Goal: Transaction & Acquisition: Purchase product/service

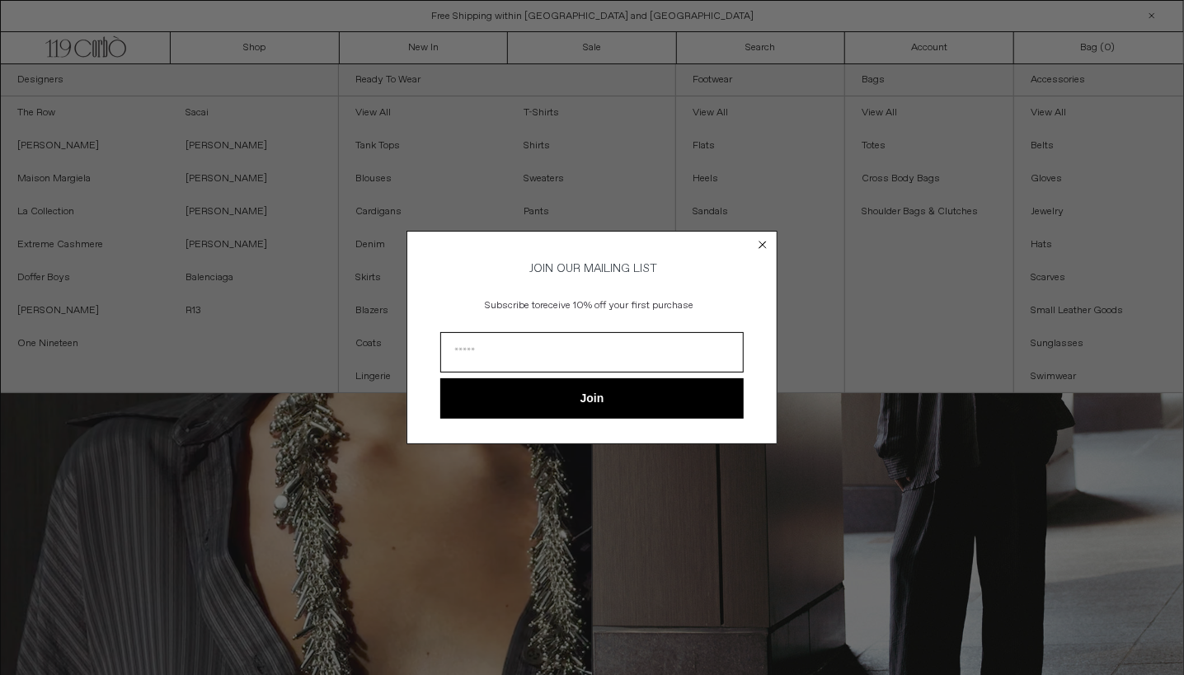
click at [251, 46] on div "Close dialog JOIN OUR MAILING LIST Subscribe to receive 10% off your first purc…" at bounding box center [592, 337] width 1184 height 675
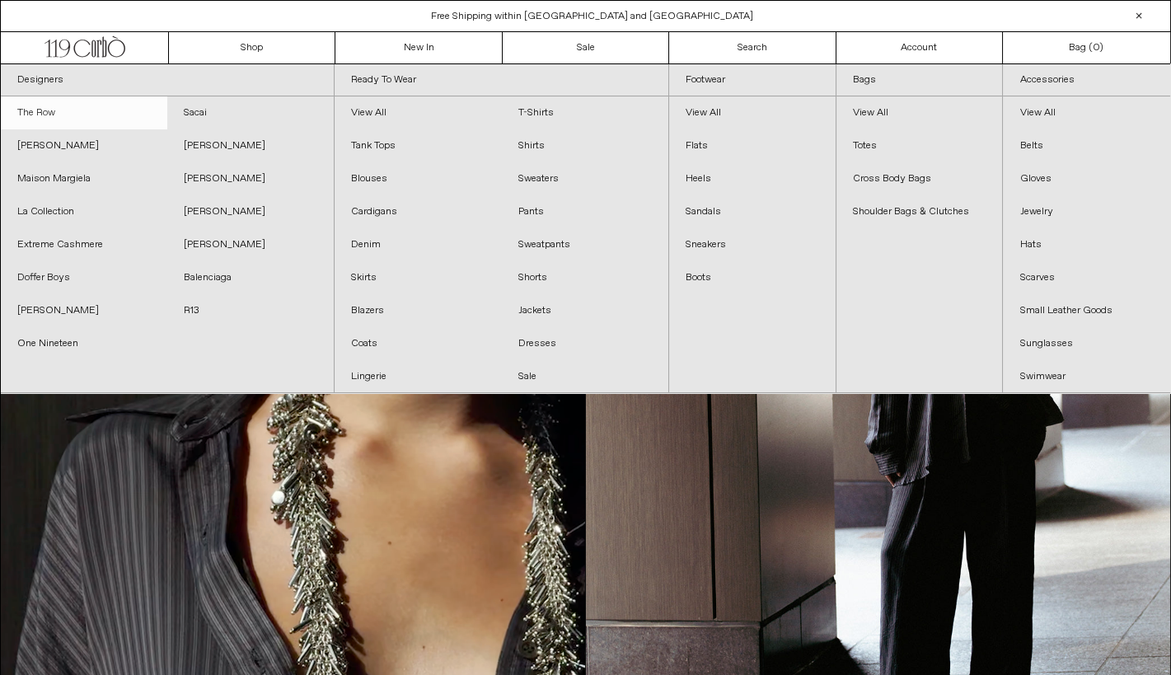
click at [39, 106] on link "The Row" at bounding box center [84, 112] width 166 height 33
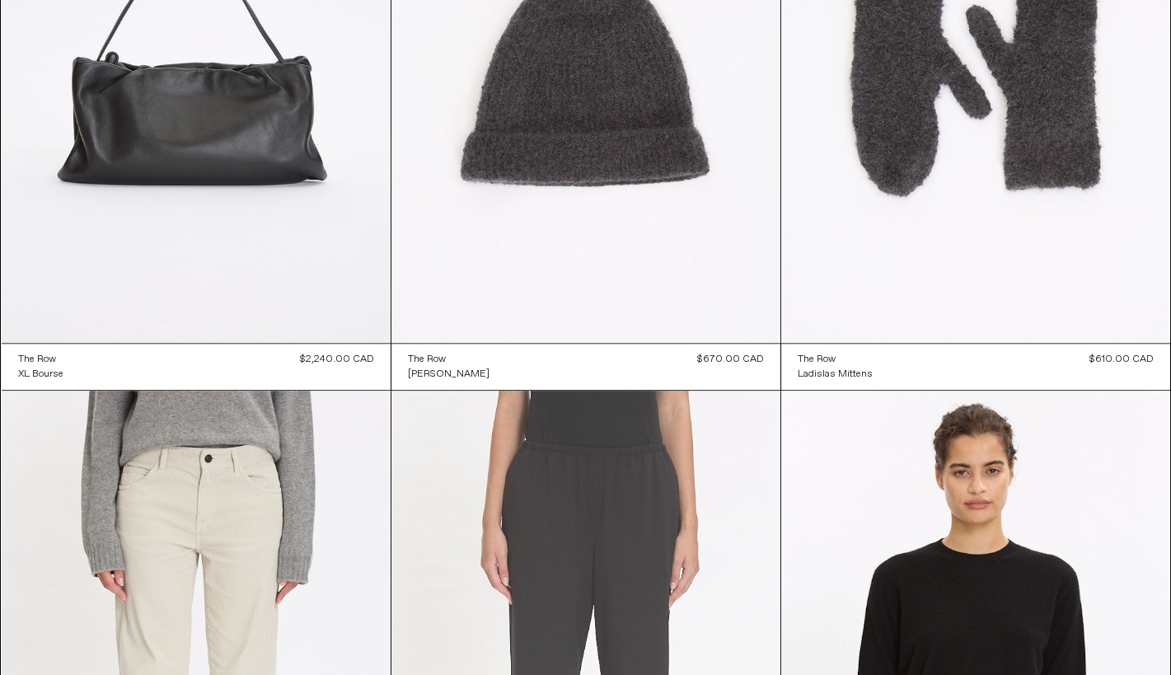
scroll to position [2610, 0]
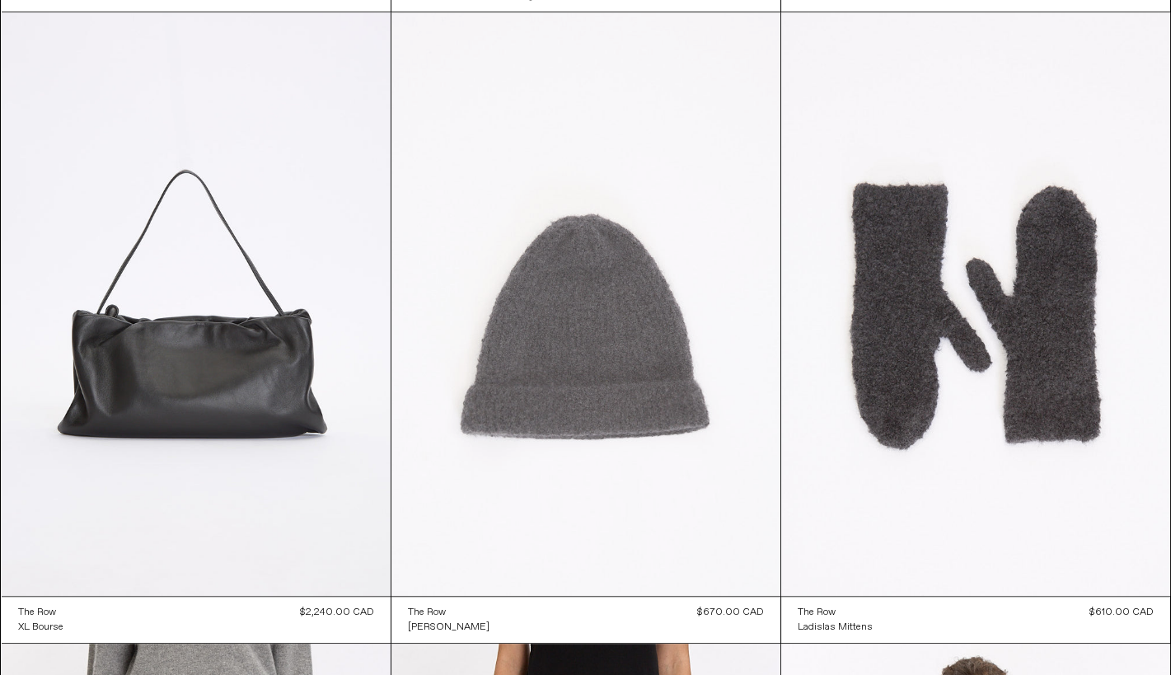
click at [555, 343] on at bounding box center [586, 304] width 389 height 584
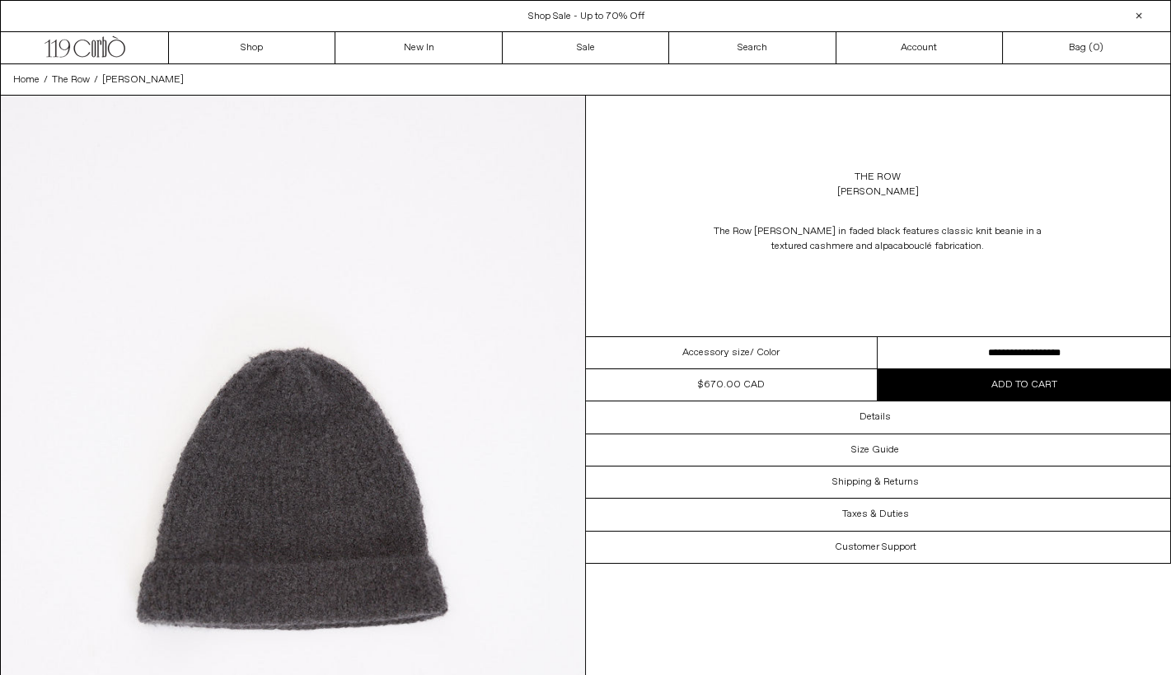
click at [1063, 345] on select "**********" at bounding box center [1024, 353] width 293 height 32
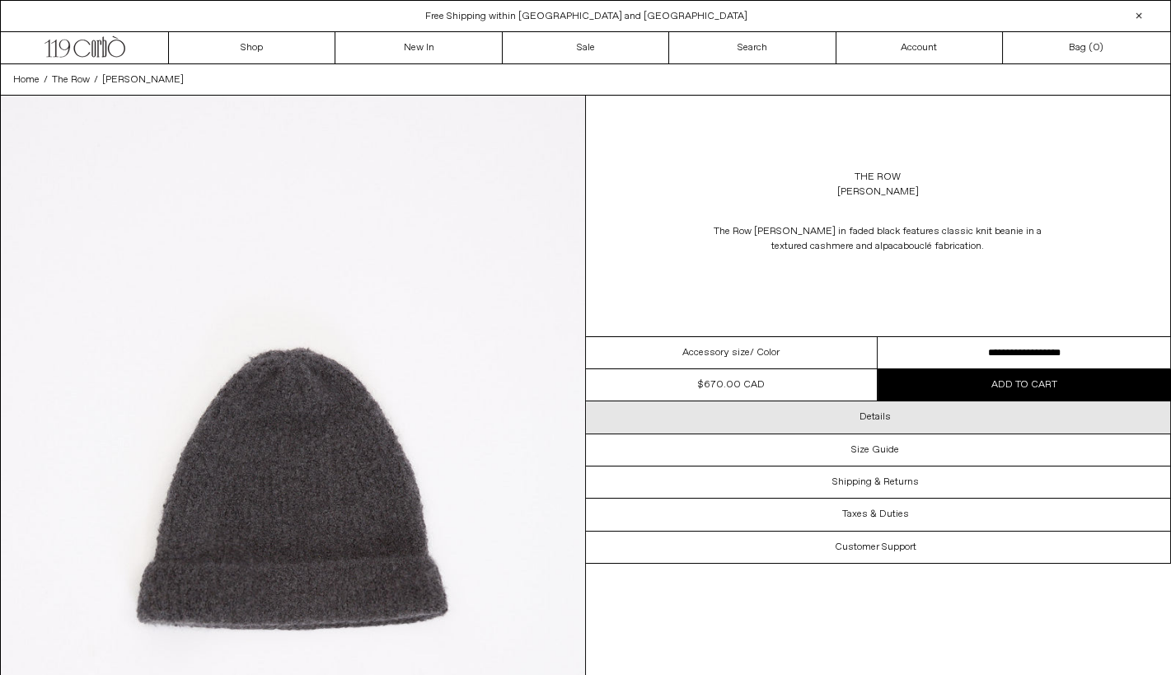
click at [877, 420] on h3 "Details" at bounding box center [875, 417] width 31 height 12
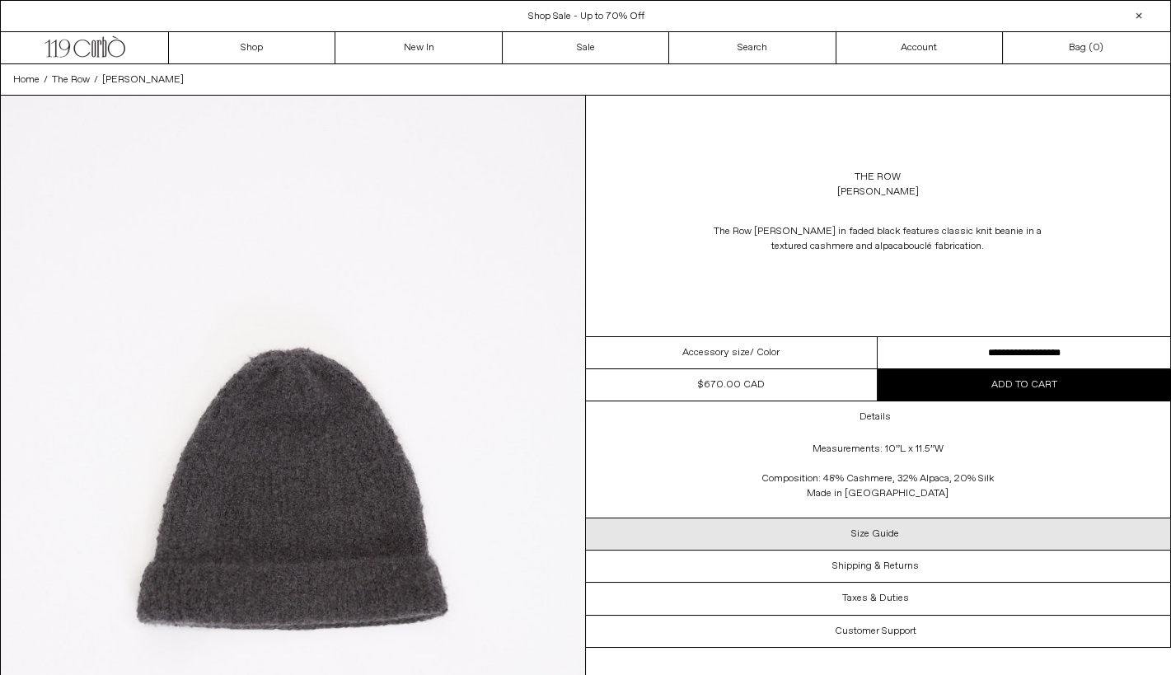
click at [864, 536] on h3 "Size Guide" at bounding box center [875, 534] width 48 height 12
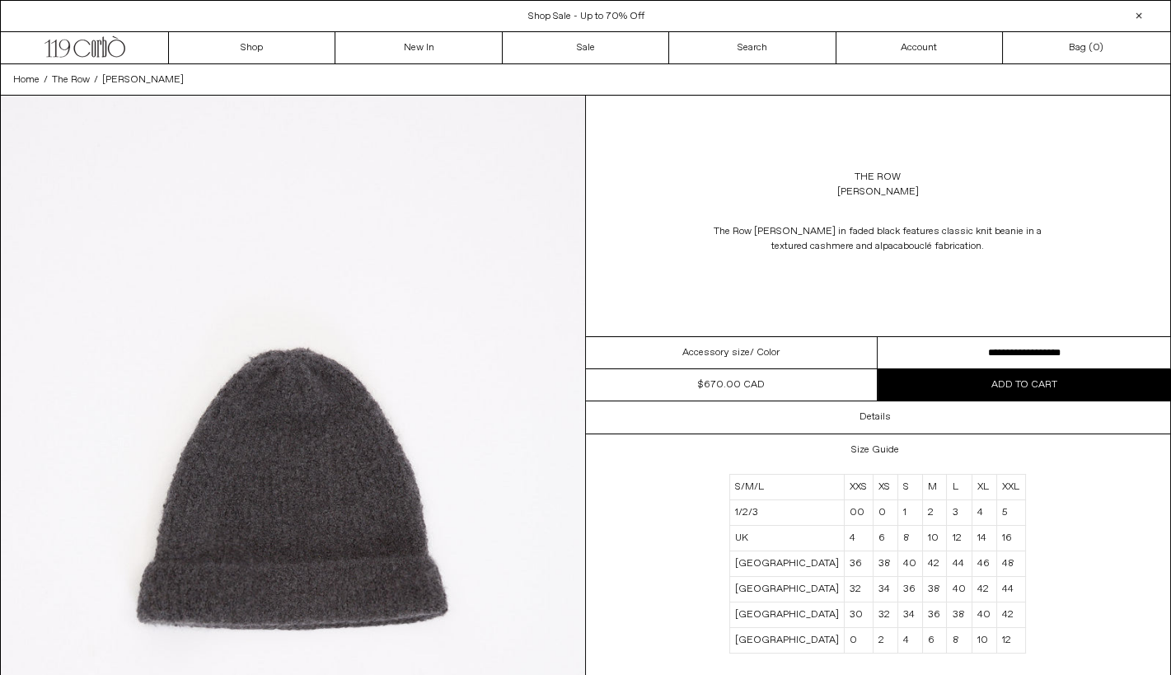
click at [1076, 220] on div "The Row Leomir Beanie in faded black features classic knit beanie in a textured…" at bounding box center [878, 239] width 585 height 63
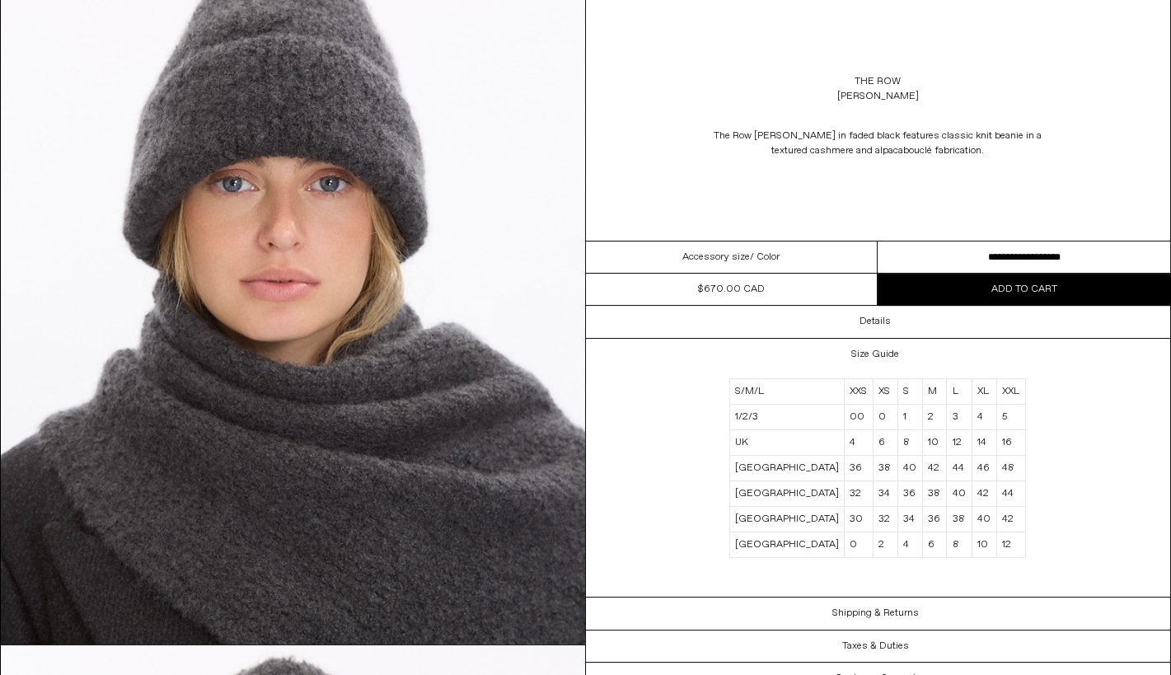
scroll to position [961, 0]
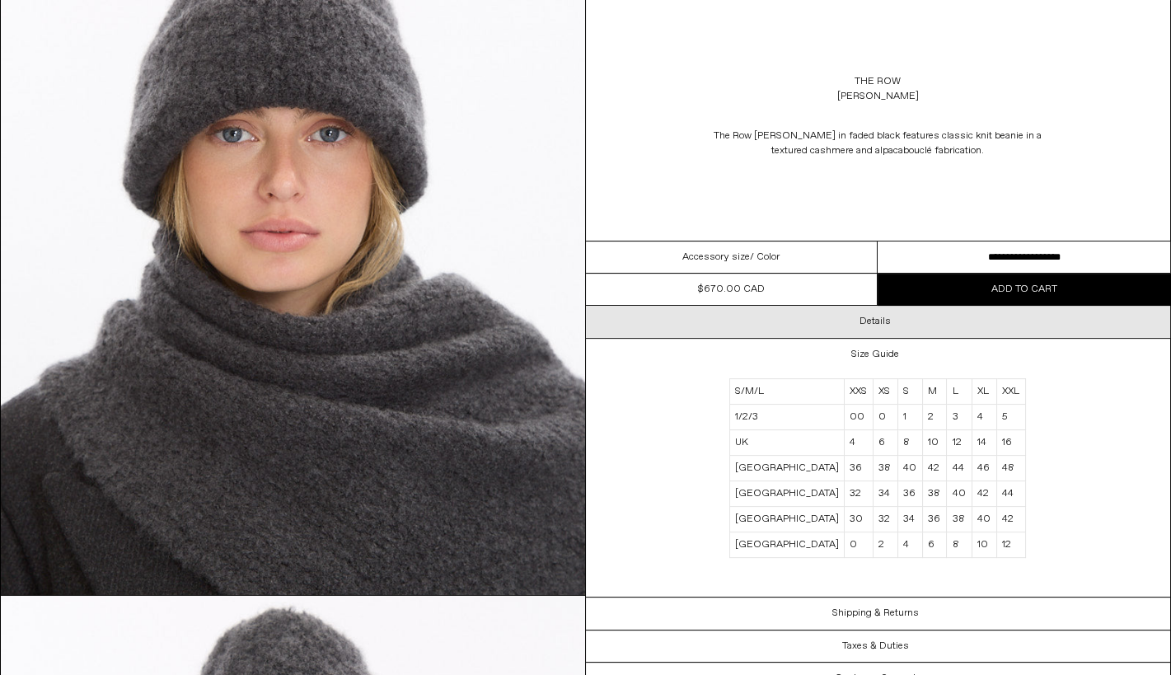
click at [879, 323] on h3 "Details" at bounding box center [875, 322] width 31 height 12
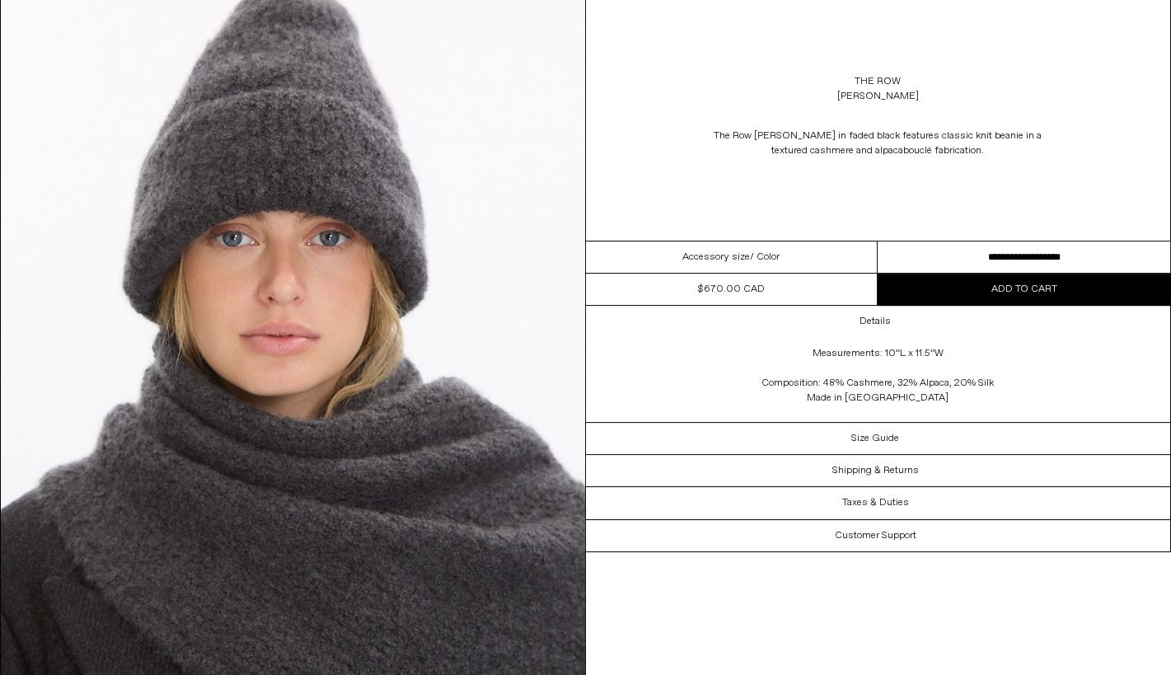
scroll to position [824, 0]
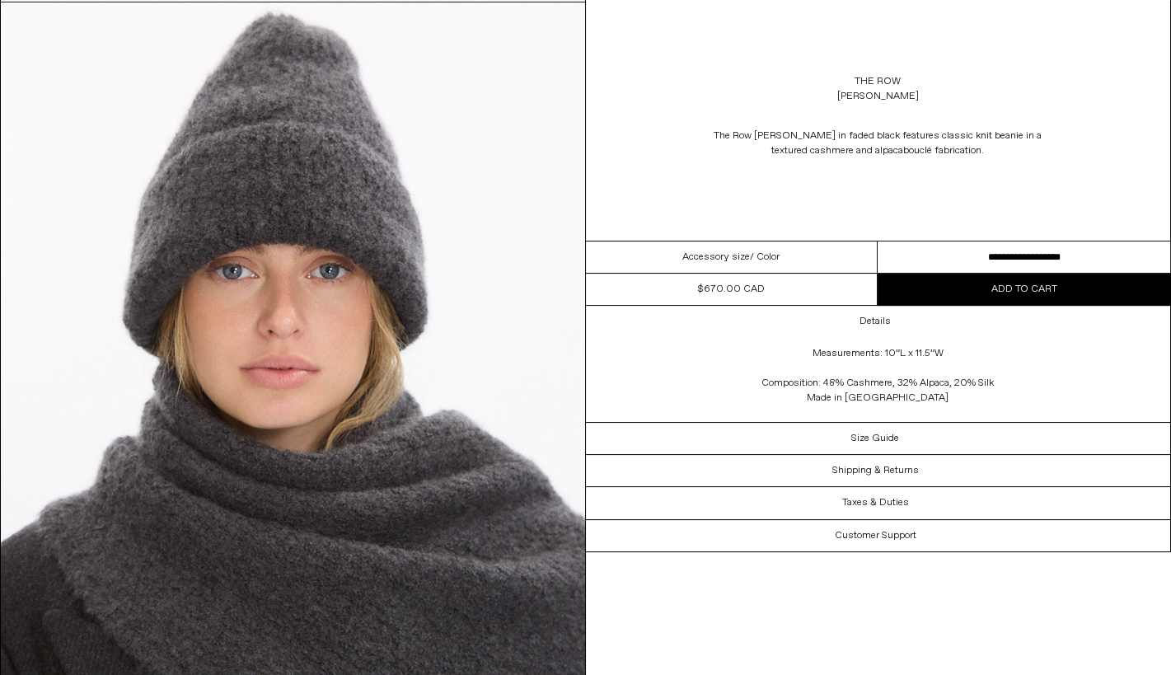
click at [1034, 256] on select "**********" at bounding box center [1024, 258] width 293 height 32
select select "**********"
click at [878, 242] on select "**********" at bounding box center [1024, 258] width 293 height 32
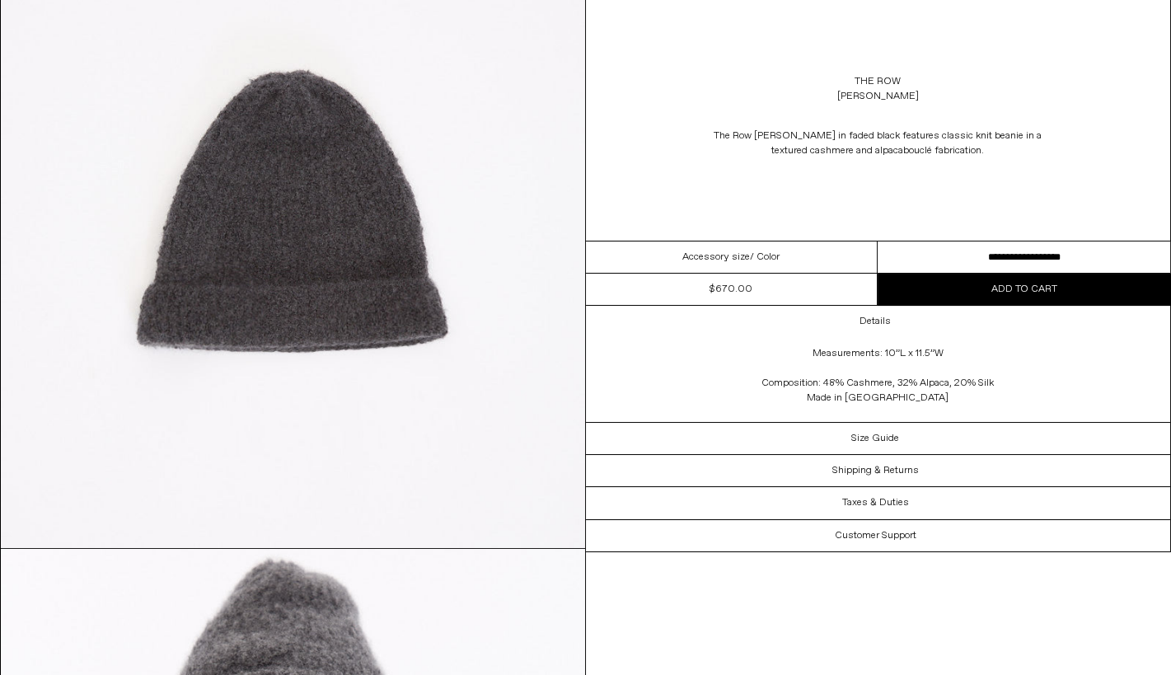
scroll to position [0, 0]
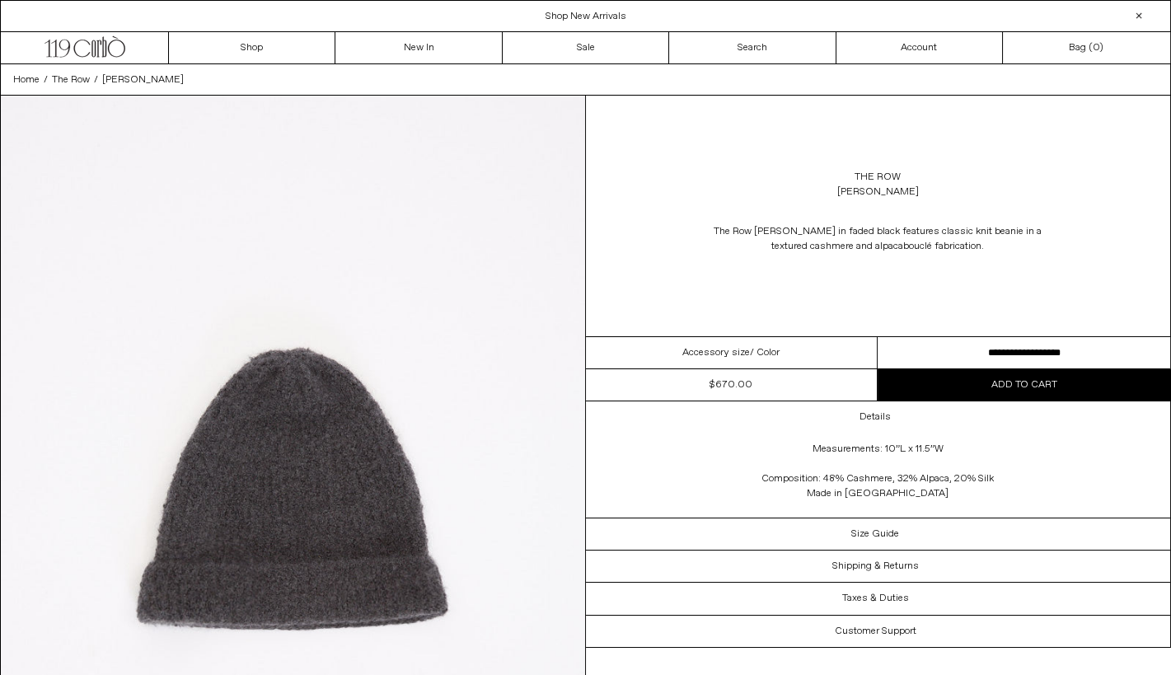
click at [1043, 395] on button "Add to cart" at bounding box center [1024, 384] width 293 height 31
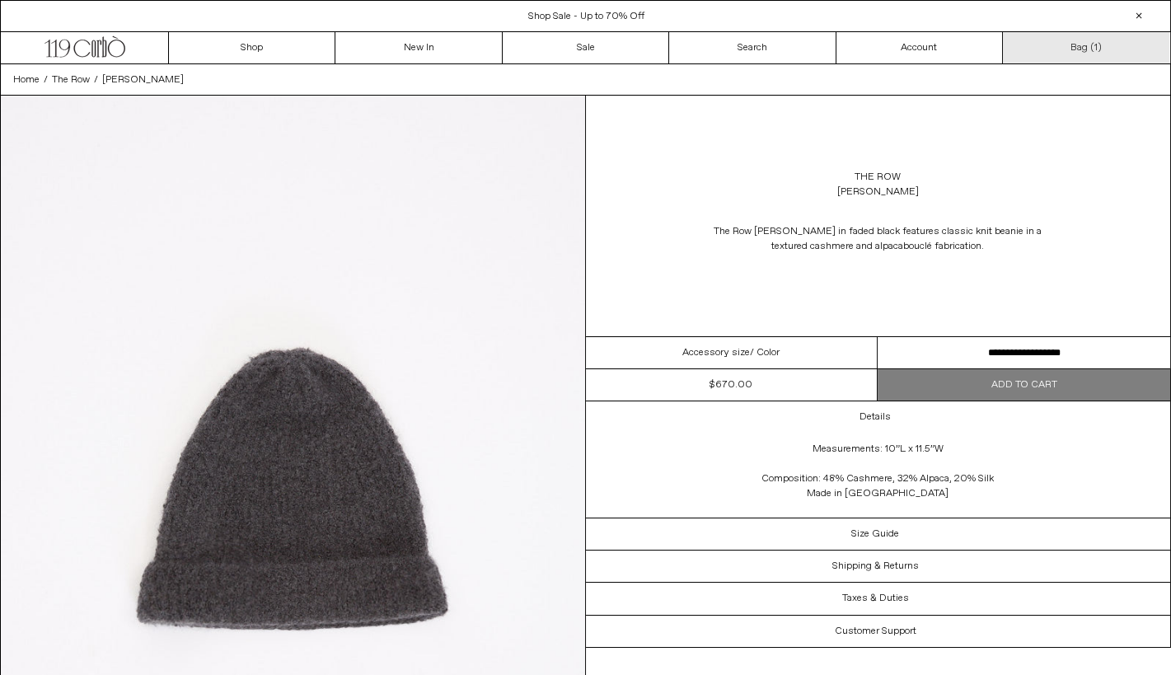
click at [1078, 52] on link "Bag ( 1 )" at bounding box center [1086, 47] width 166 height 31
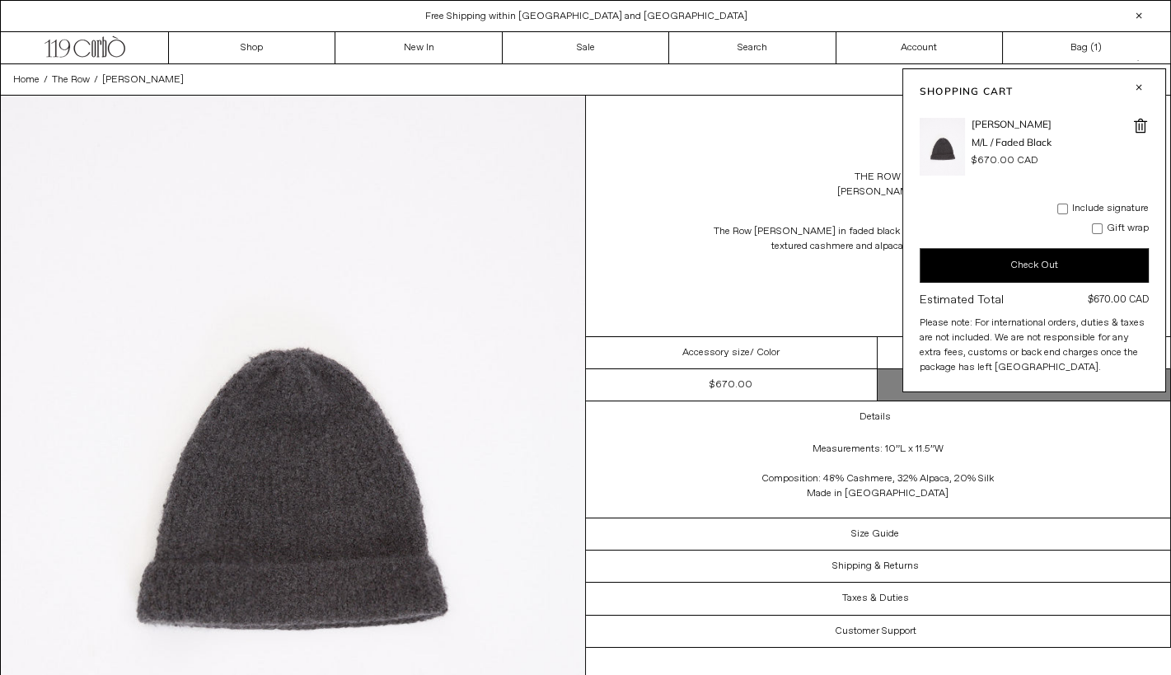
click at [1025, 264] on button "Check Out" at bounding box center [1034, 265] width 229 height 35
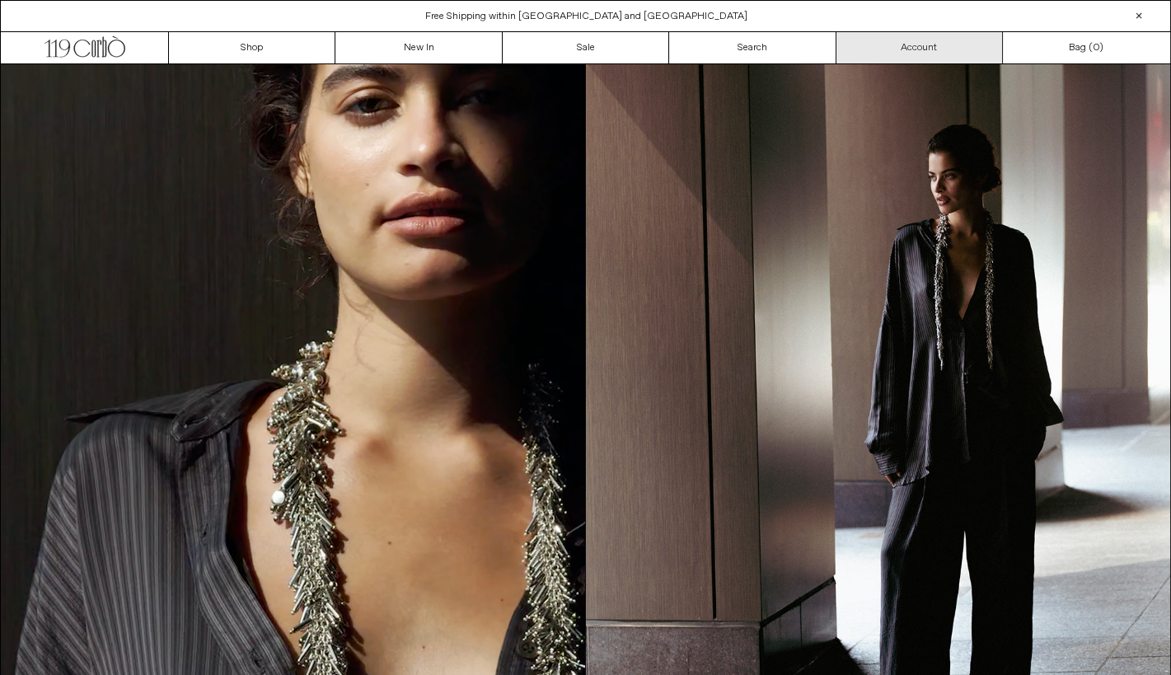
click at [896, 51] on link "Account" at bounding box center [920, 47] width 166 height 31
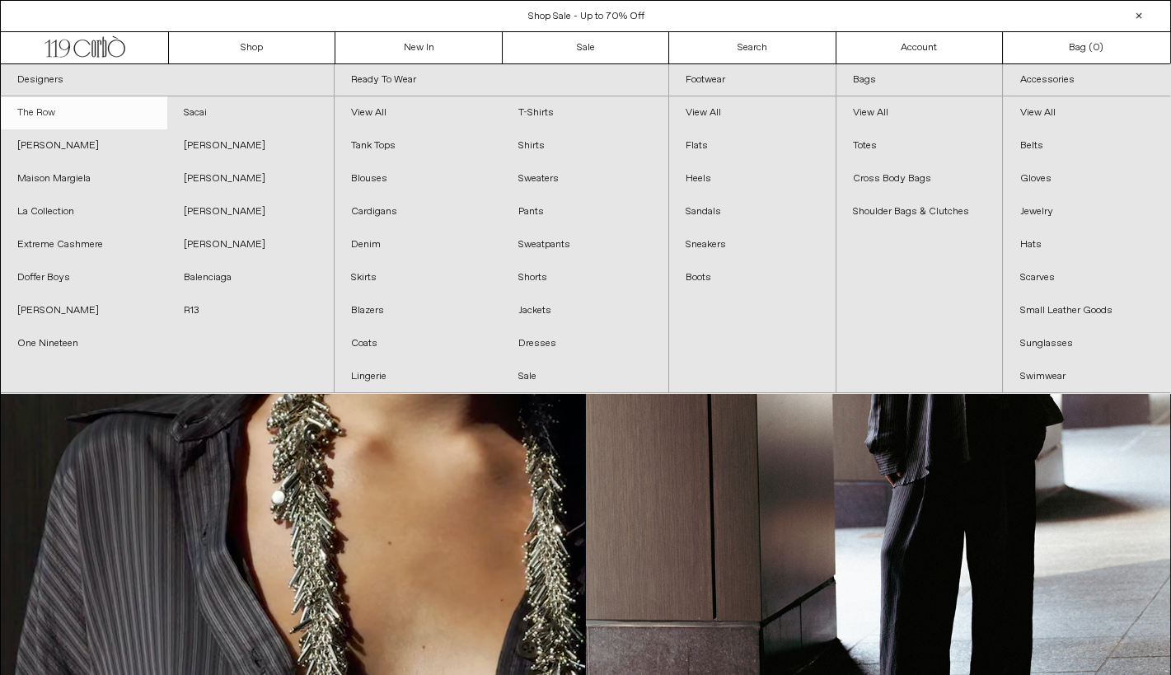
click at [40, 109] on link "The Row" at bounding box center [84, 112] width 166 height 33
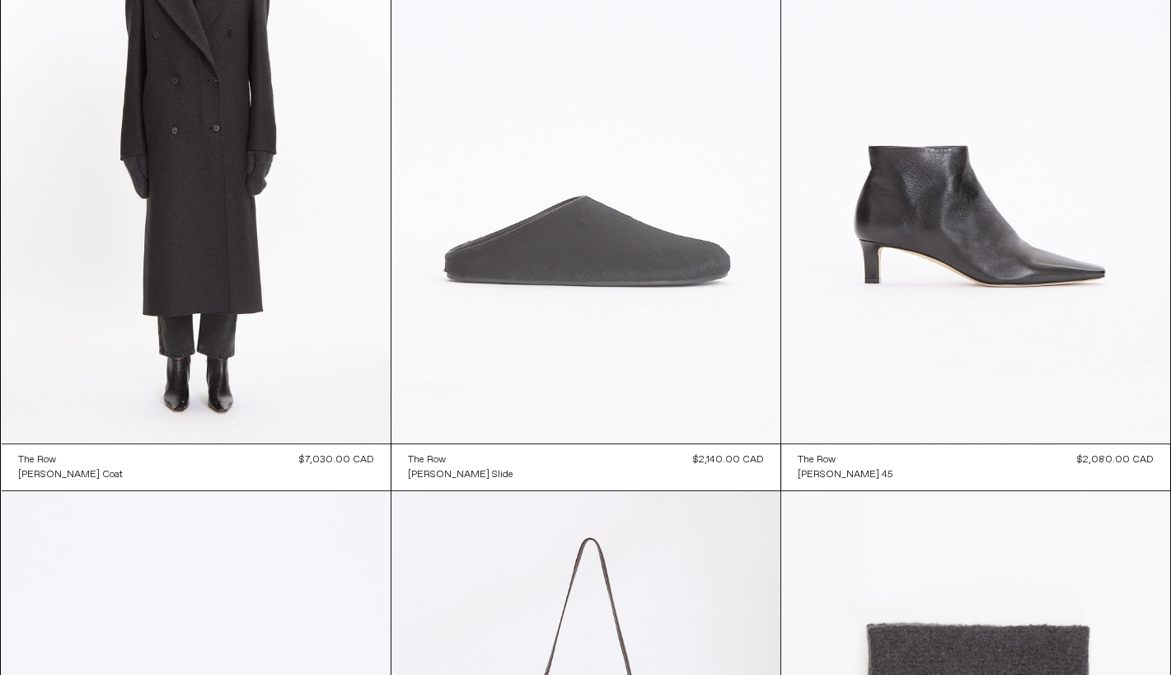
scroll to position [1511, 0]
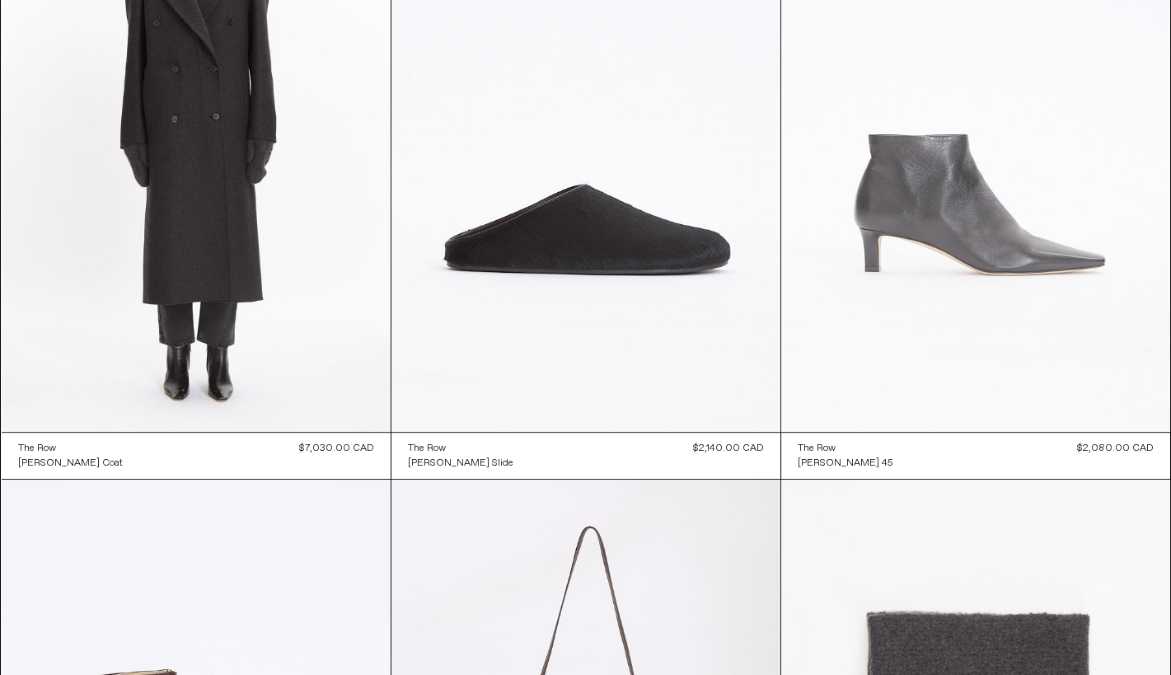
click at [964, 213] on at bounding box center [975, 140] width 389 height 584
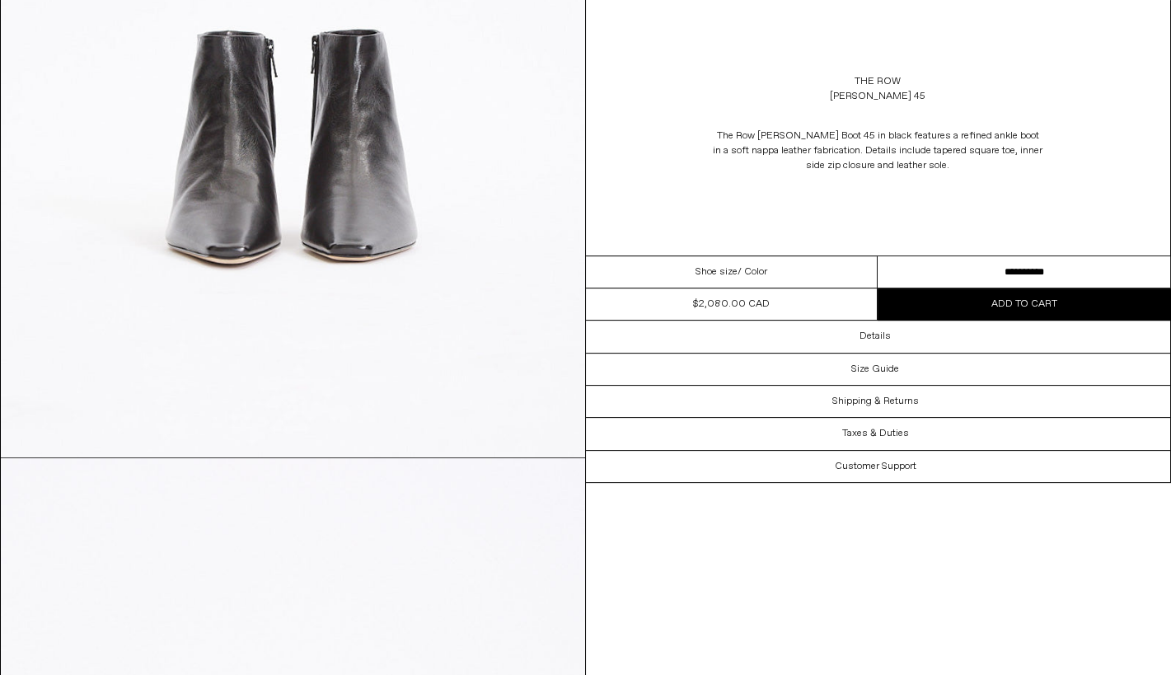
scroll to position [1511, 0]
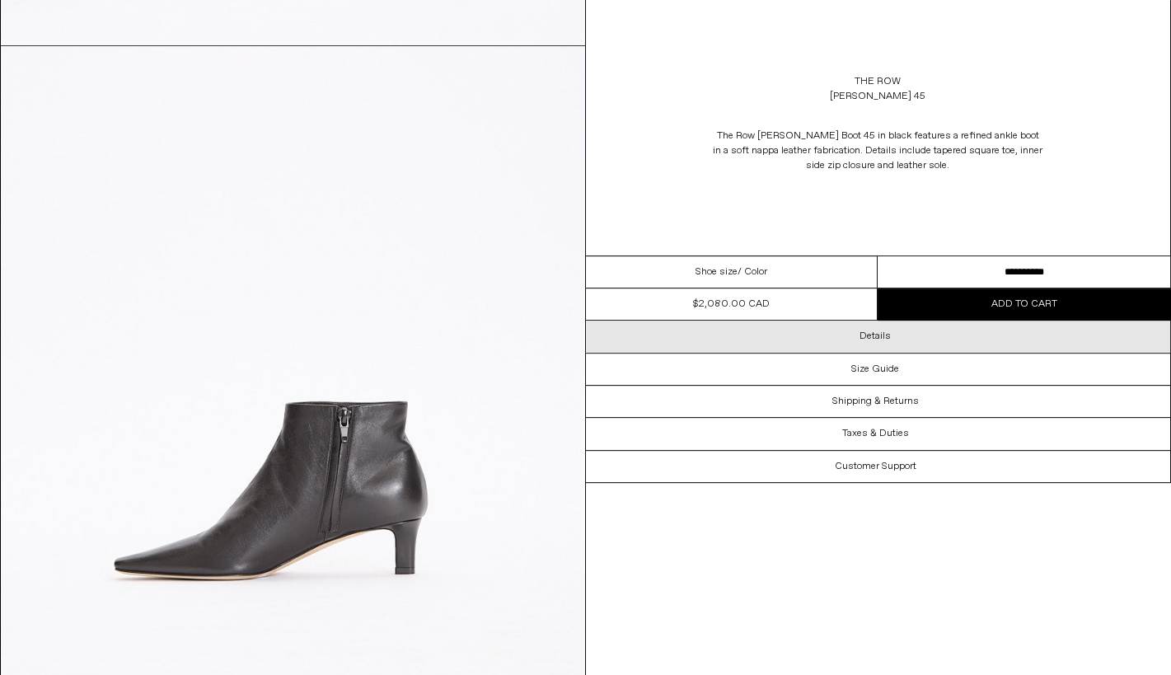
click at [880, 337] on h3 "Details" at bounding box center [875, 337] width 31 height 12
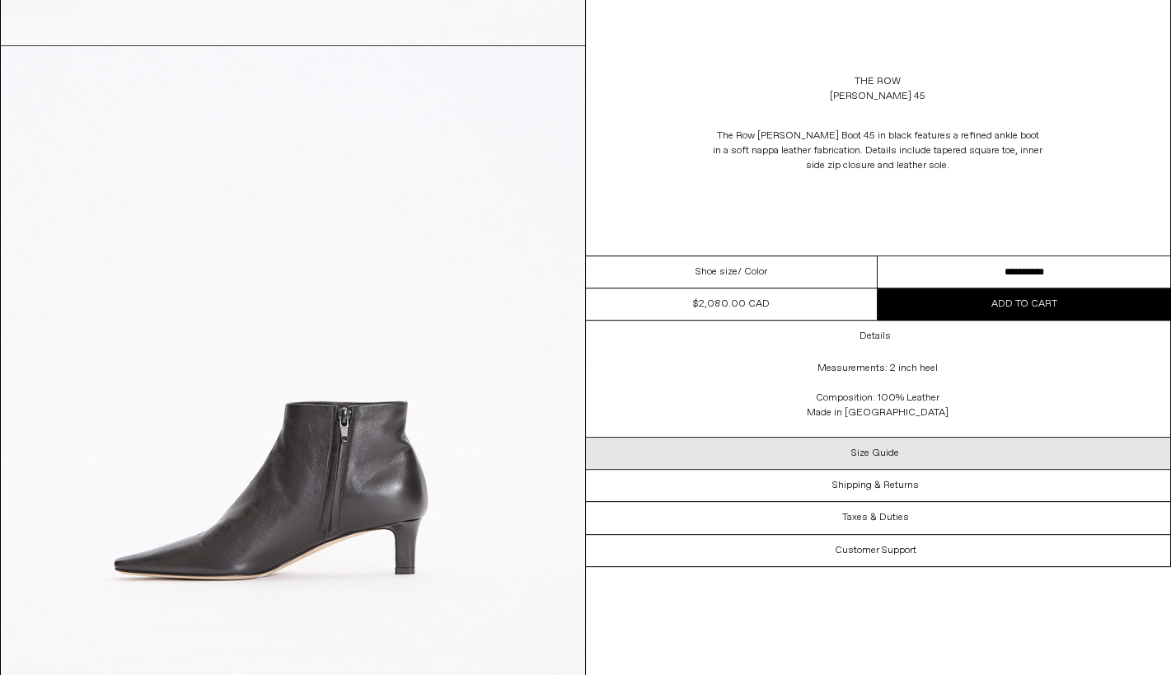
click at [888, 456] on h3 "Size Guide" at bounding box center [875, 454] width 48 height 12
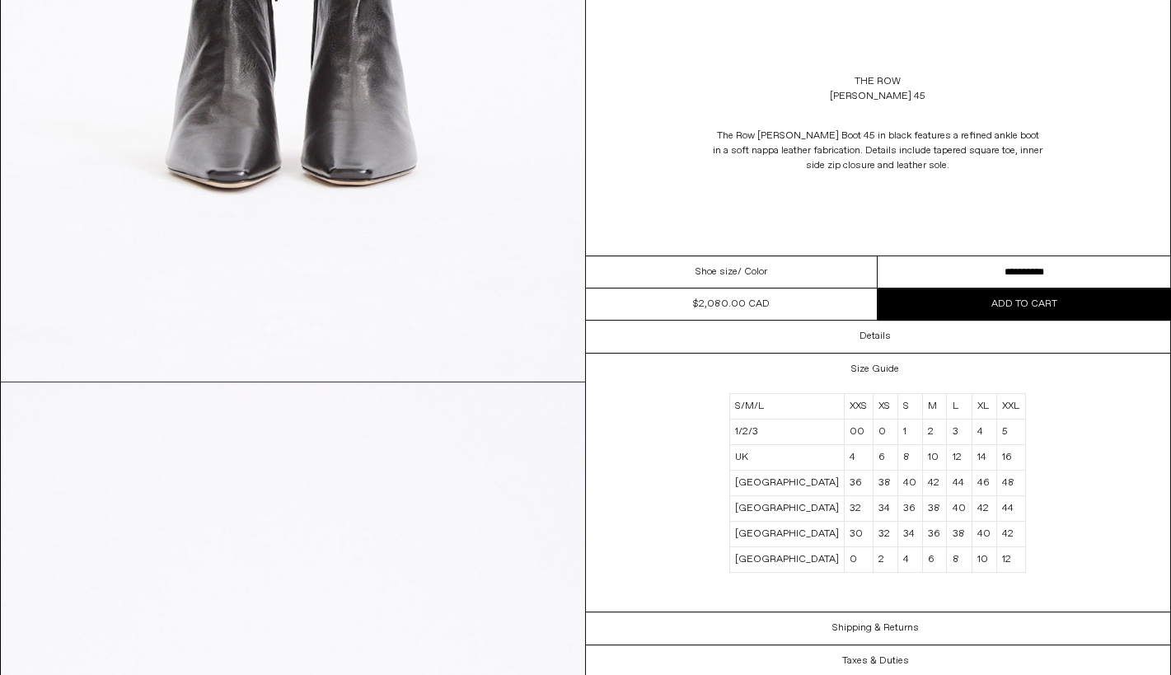
scroll to position [1099, 0]
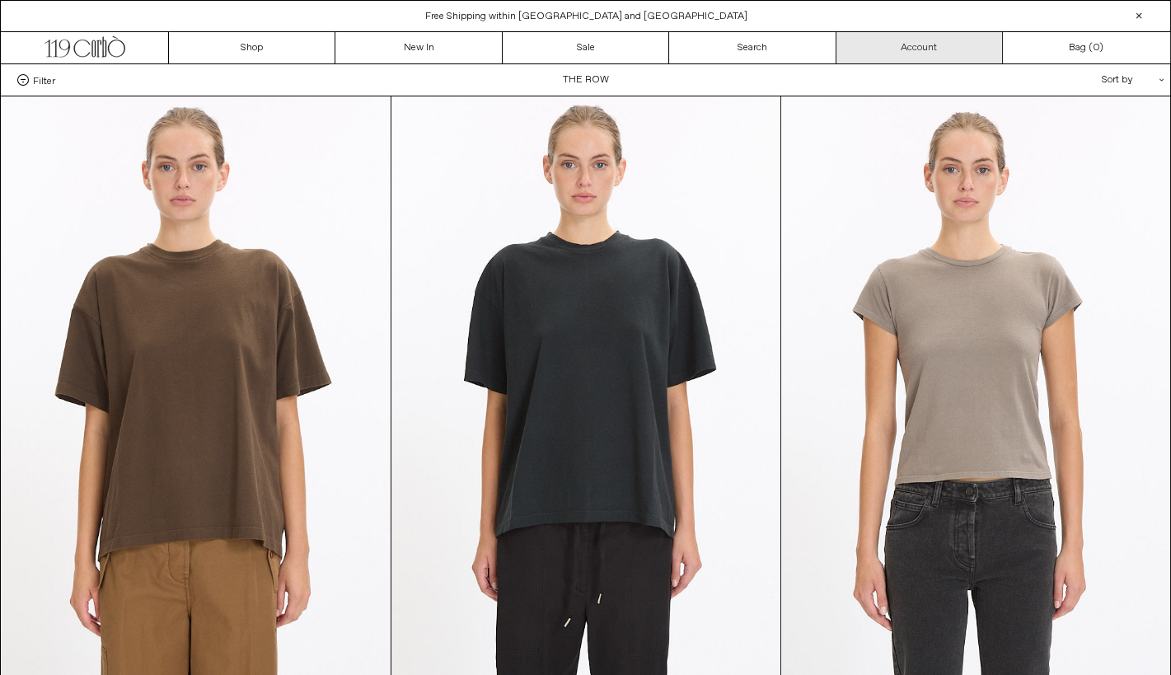
click at [948, 44] on link "Account" at bounding box center [920, 47] width 166 height 31
